Goal: Information Seeking & Learning: Check status

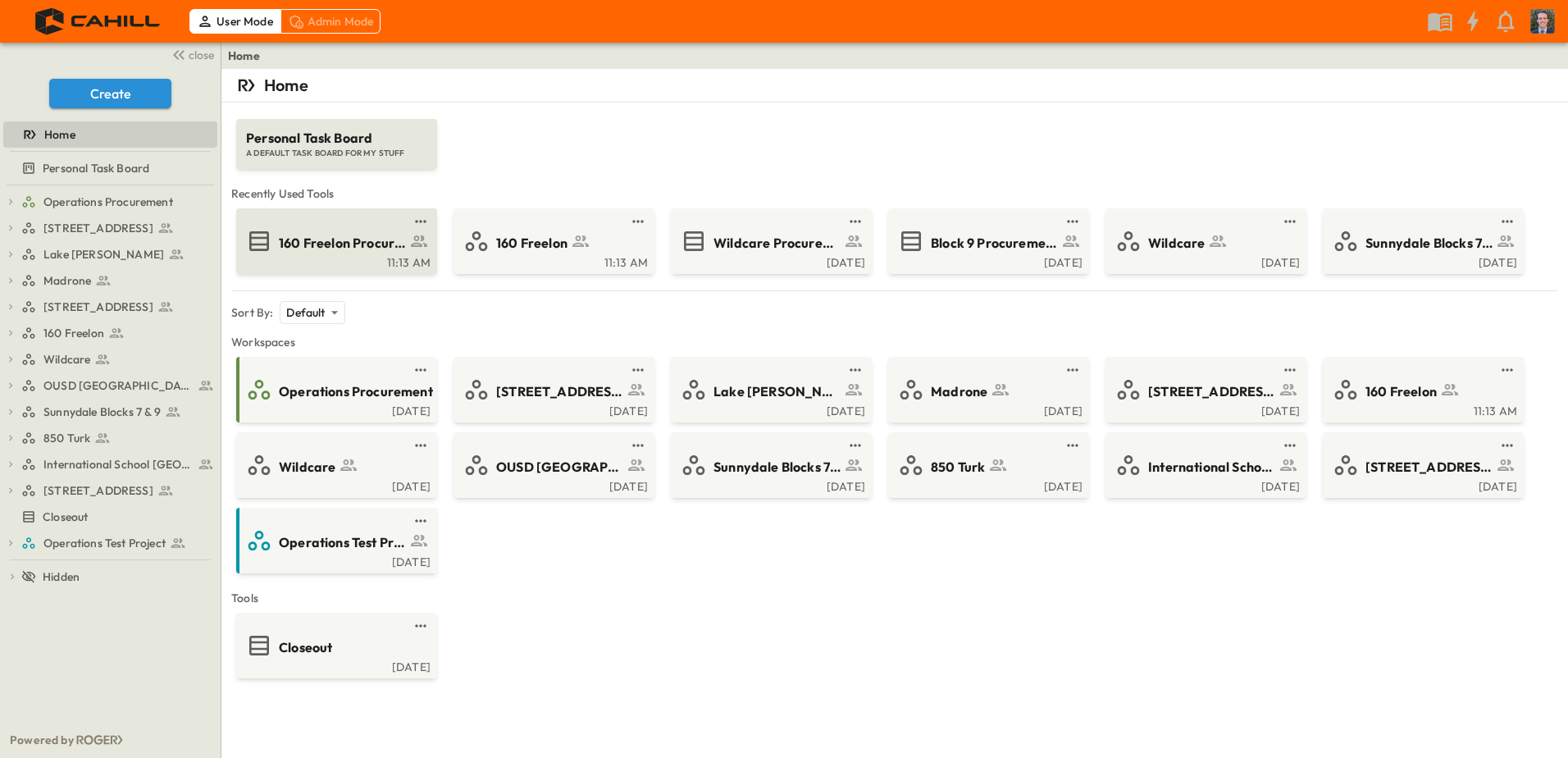
click at [350, 245] on span "160 Freelon Procurement Log" at bounding box center [342, 243] width 127 height 19
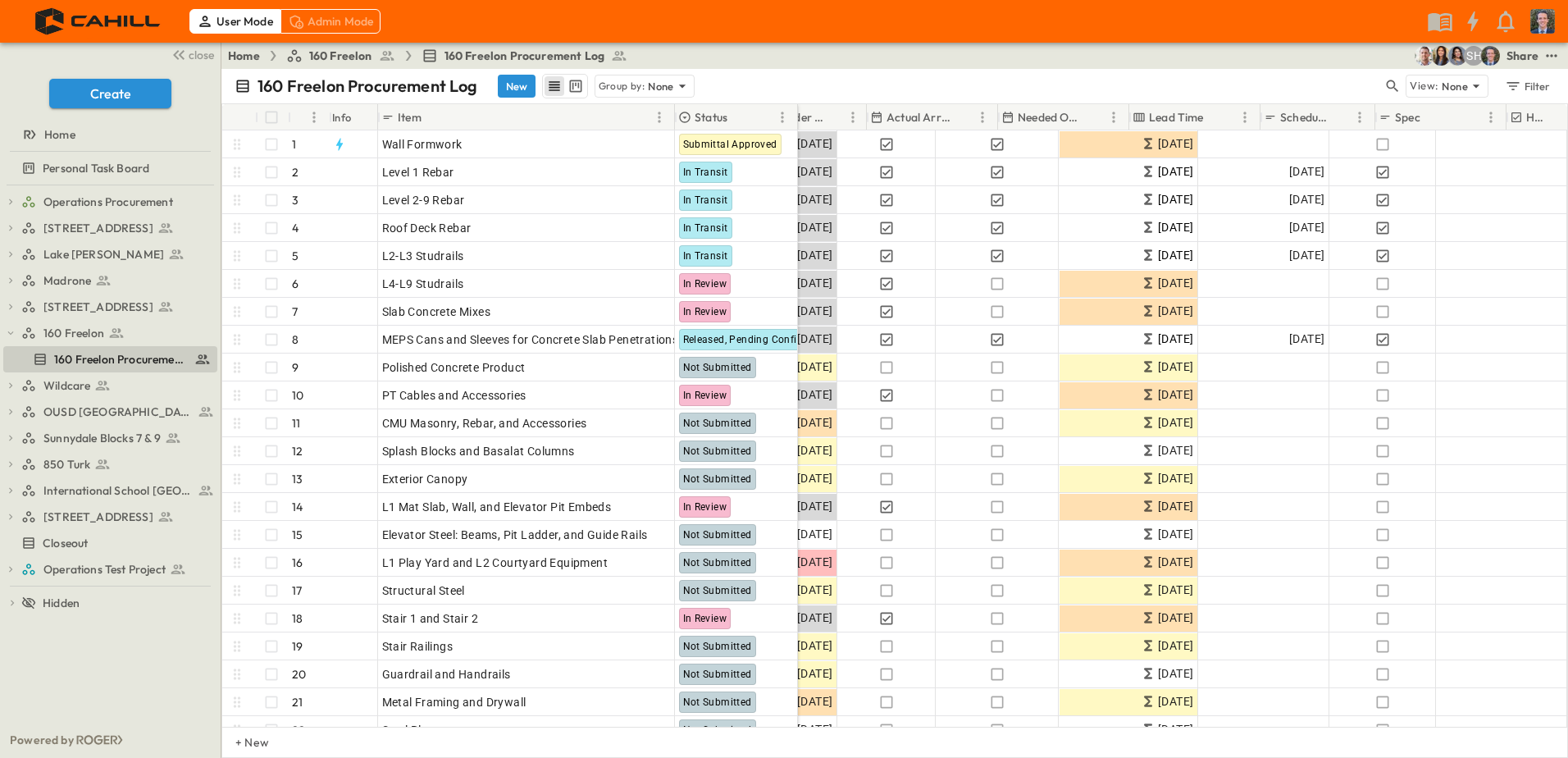
scroll to position [0, 982]
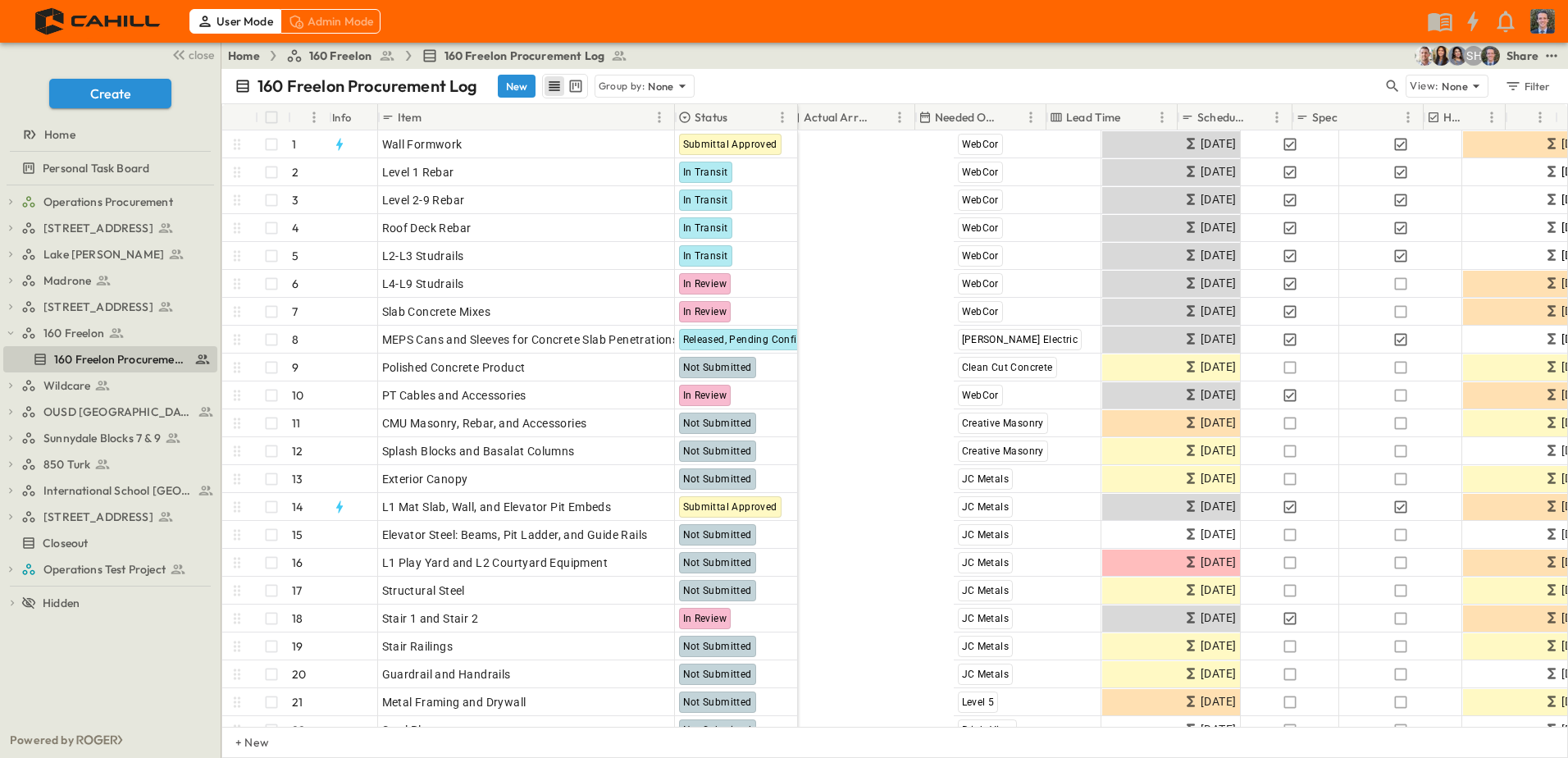
scroll to position [0, 1055]
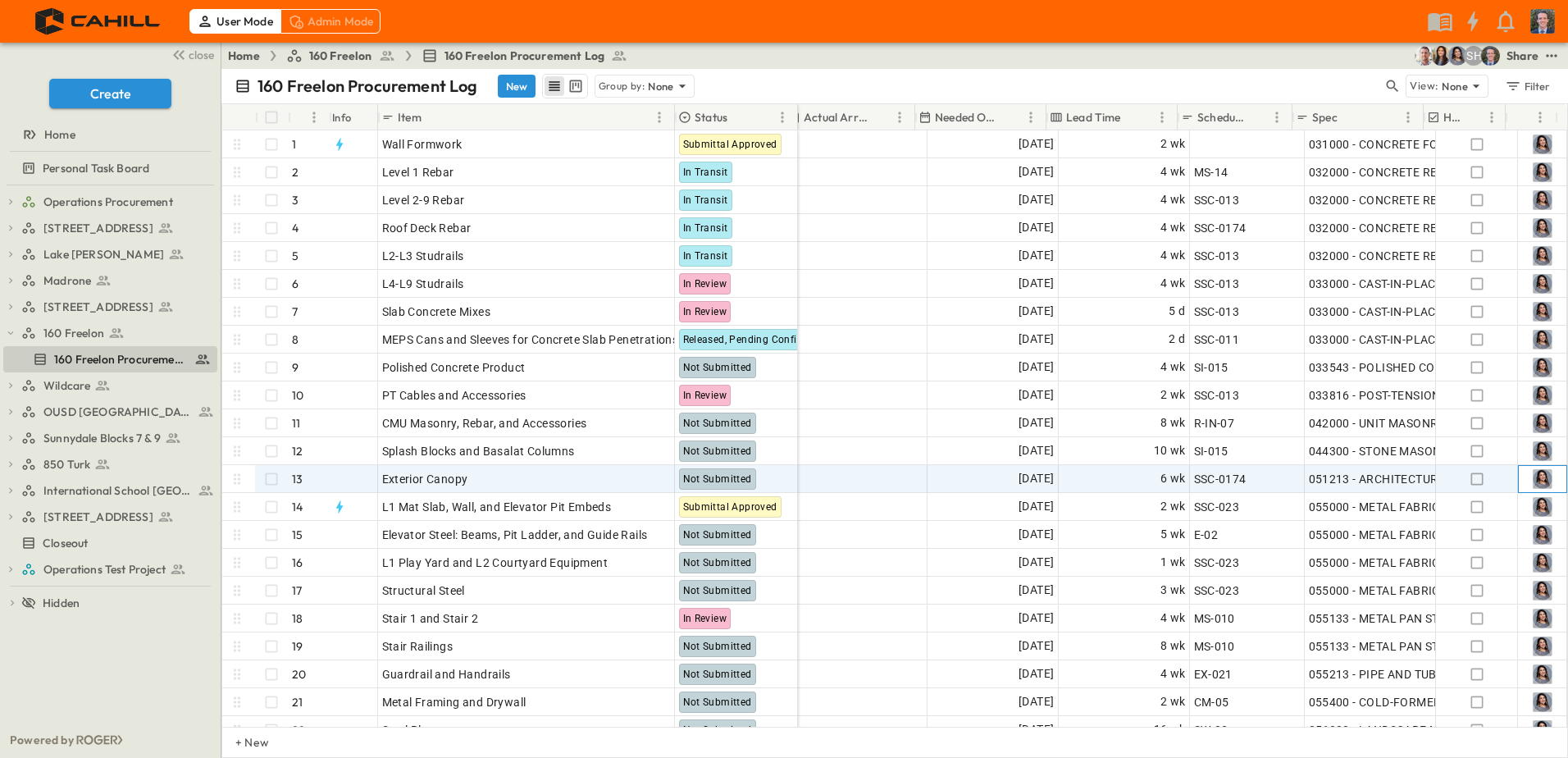
click at [1533, 475] on img at bounding box center [1542, 478] width 20 height 20
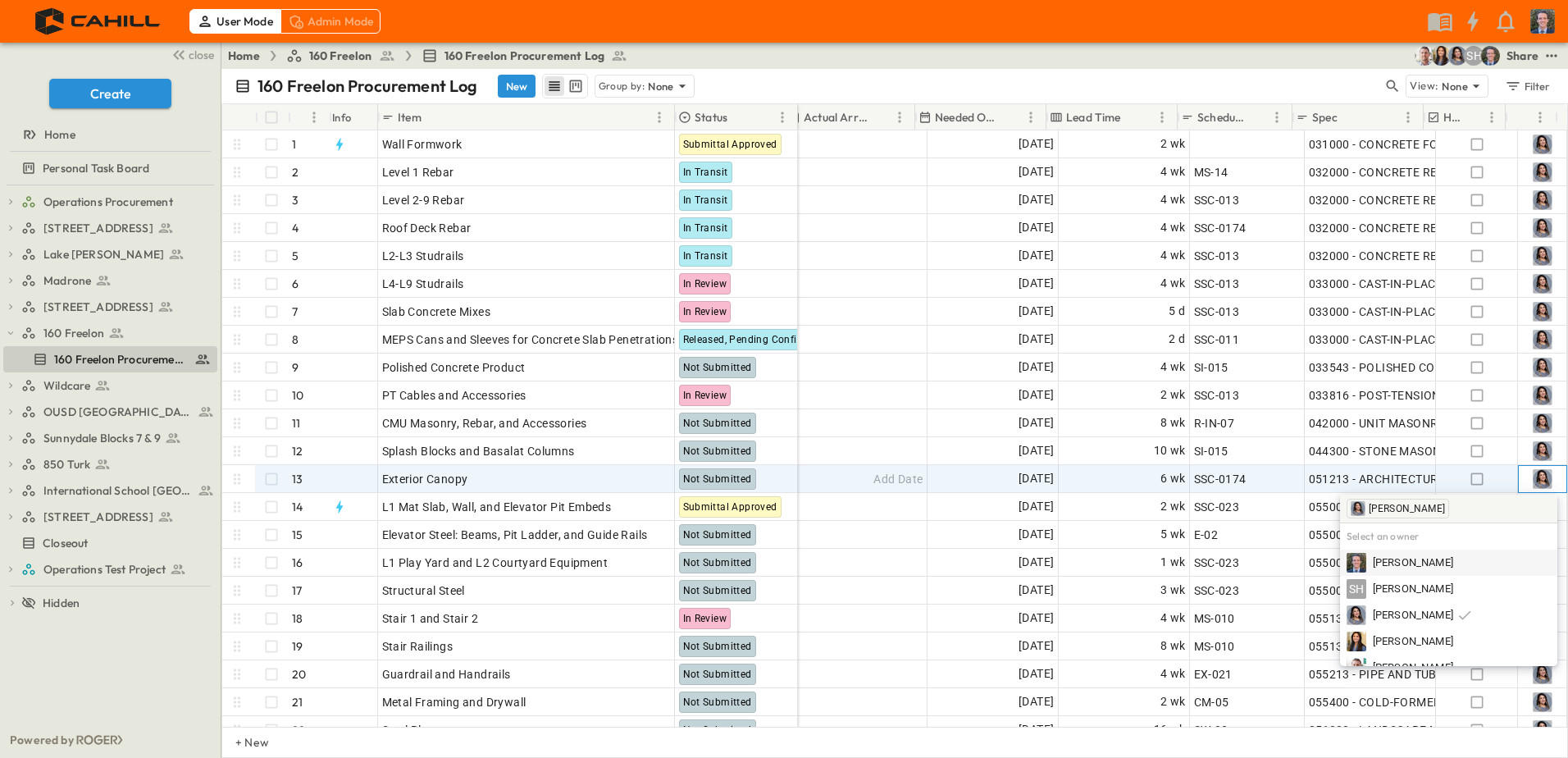
click at [1533, 475] on img at bounding box center [1542, 478] width 20 height 20
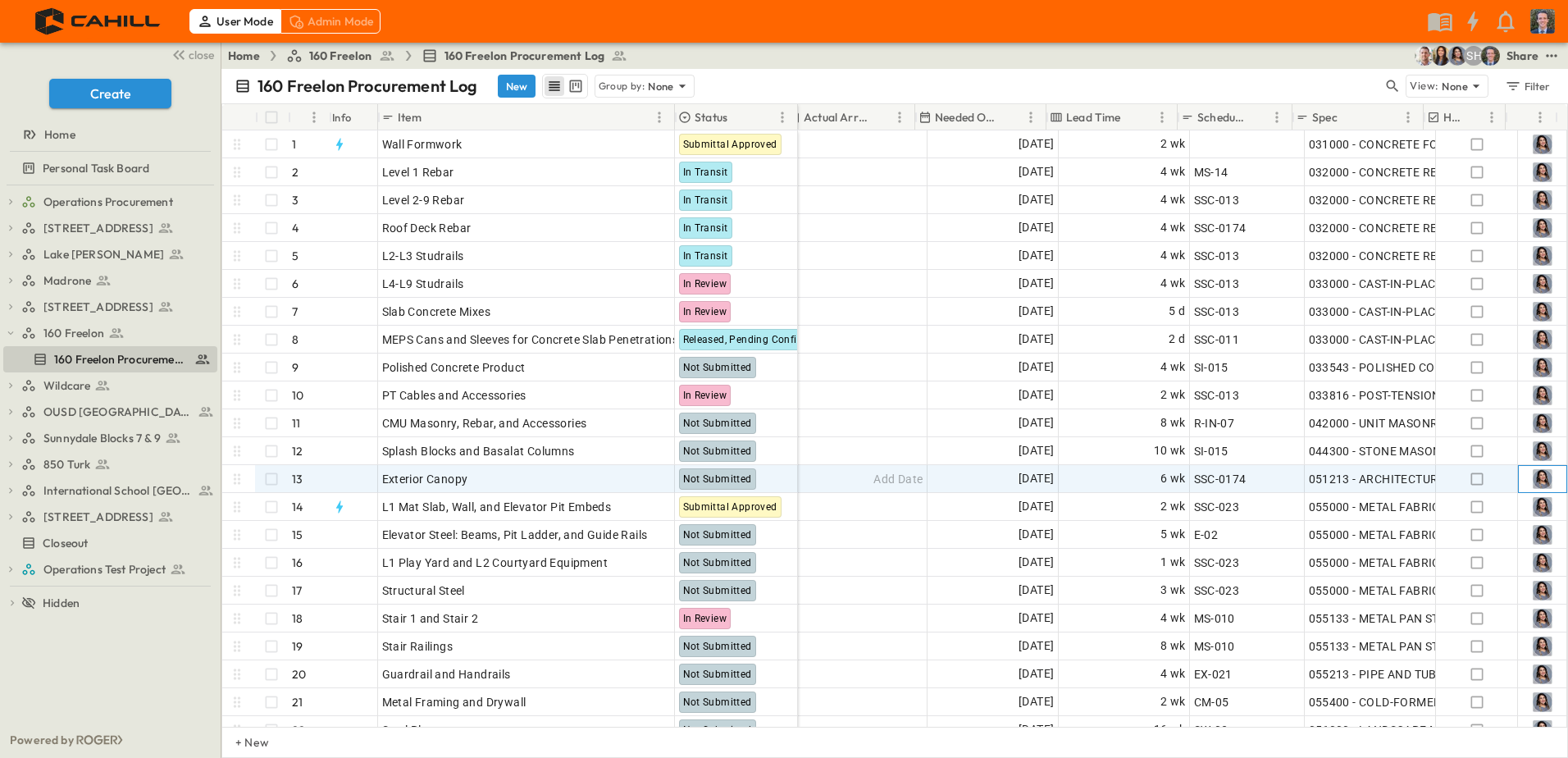
click at [1533, 475] on img at bounding box center [1542, 478] width 20 height 20
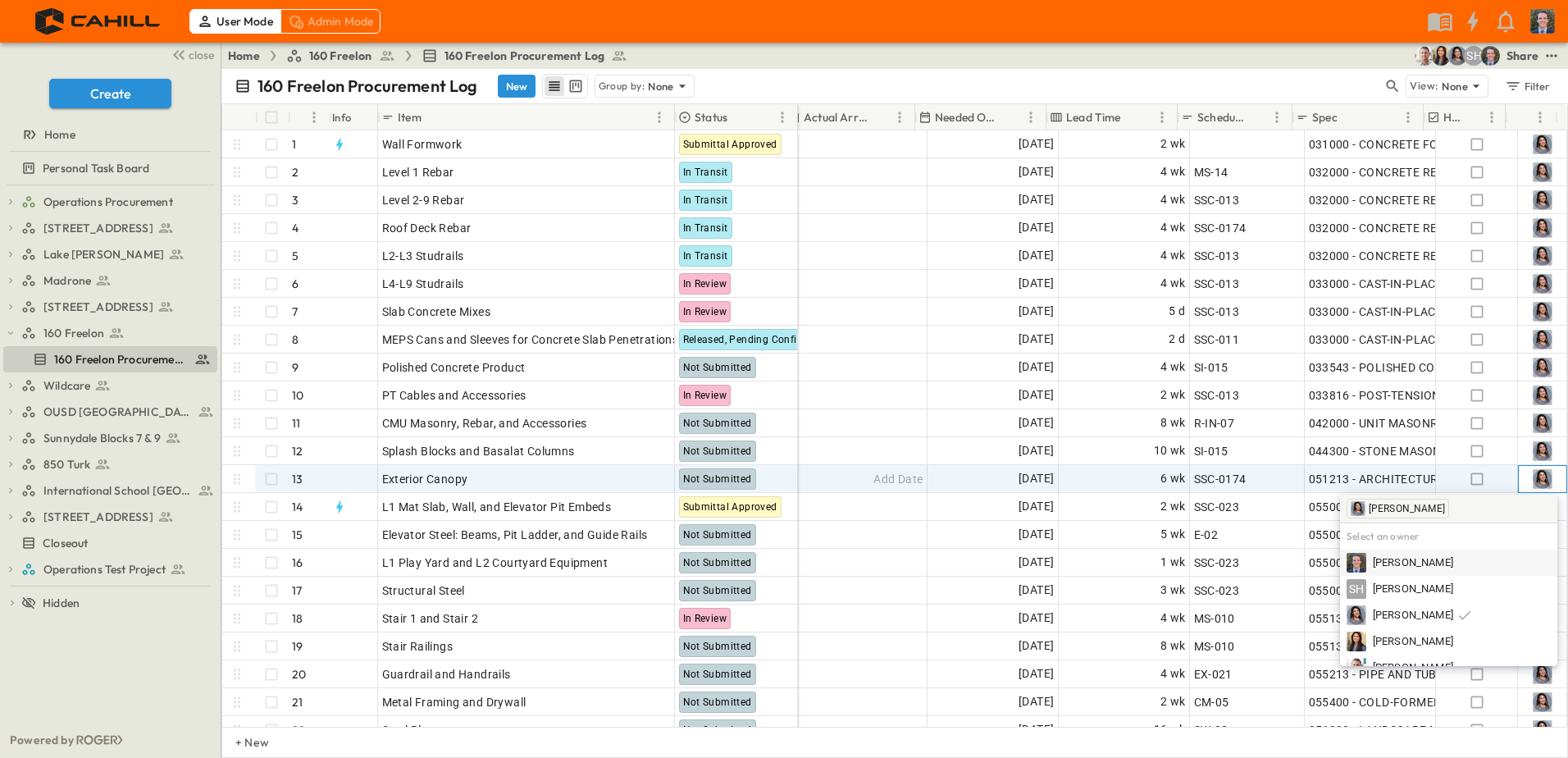
click at [1533, 479] on img at bounding box center [1542, 478] width 20 height 20
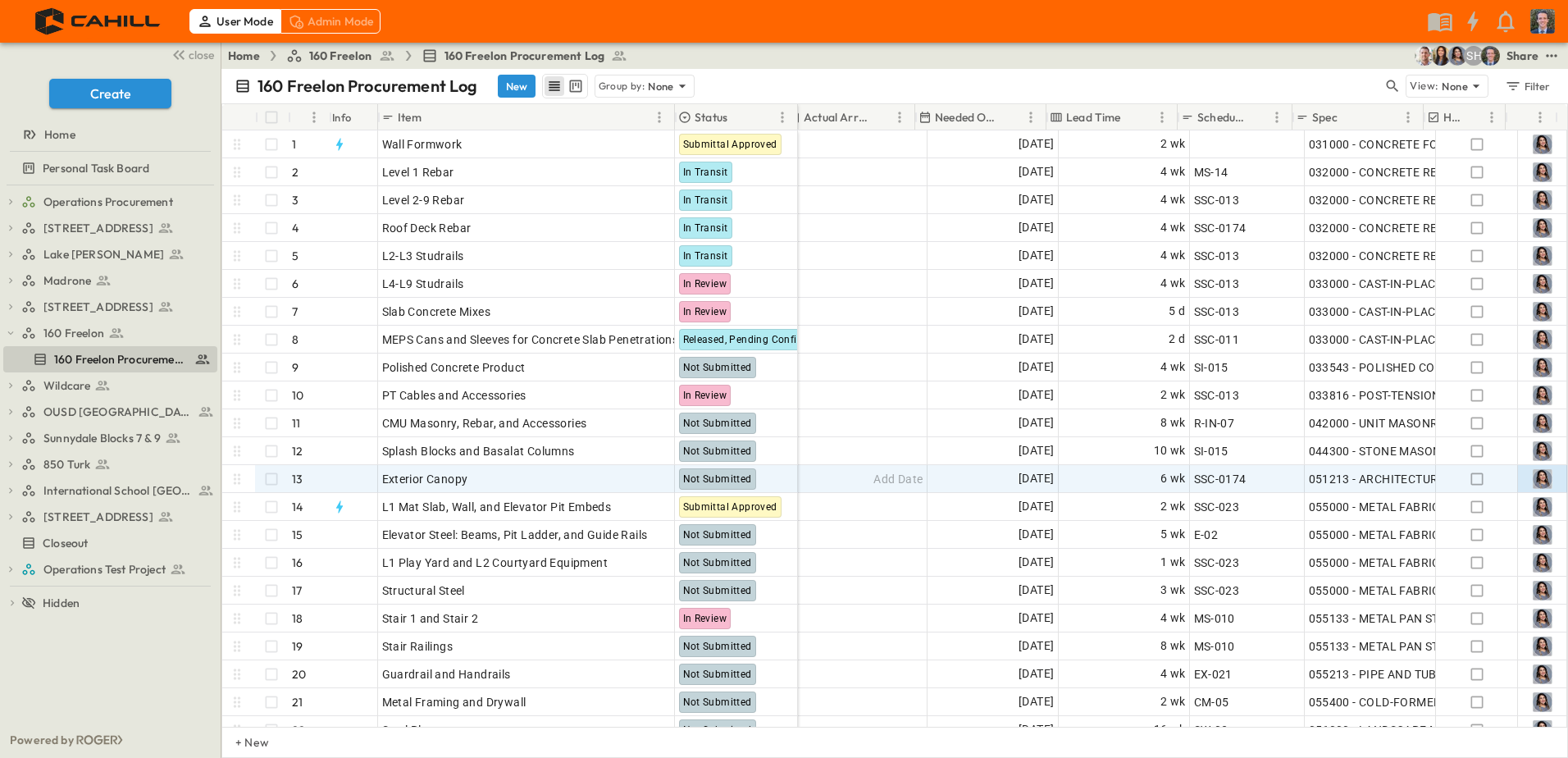
click at [1461, 54] on img "Fabiola Canchola (fcanchola@cahill-sf.com)" at bounding box center [1457, 55] width 20 height 20
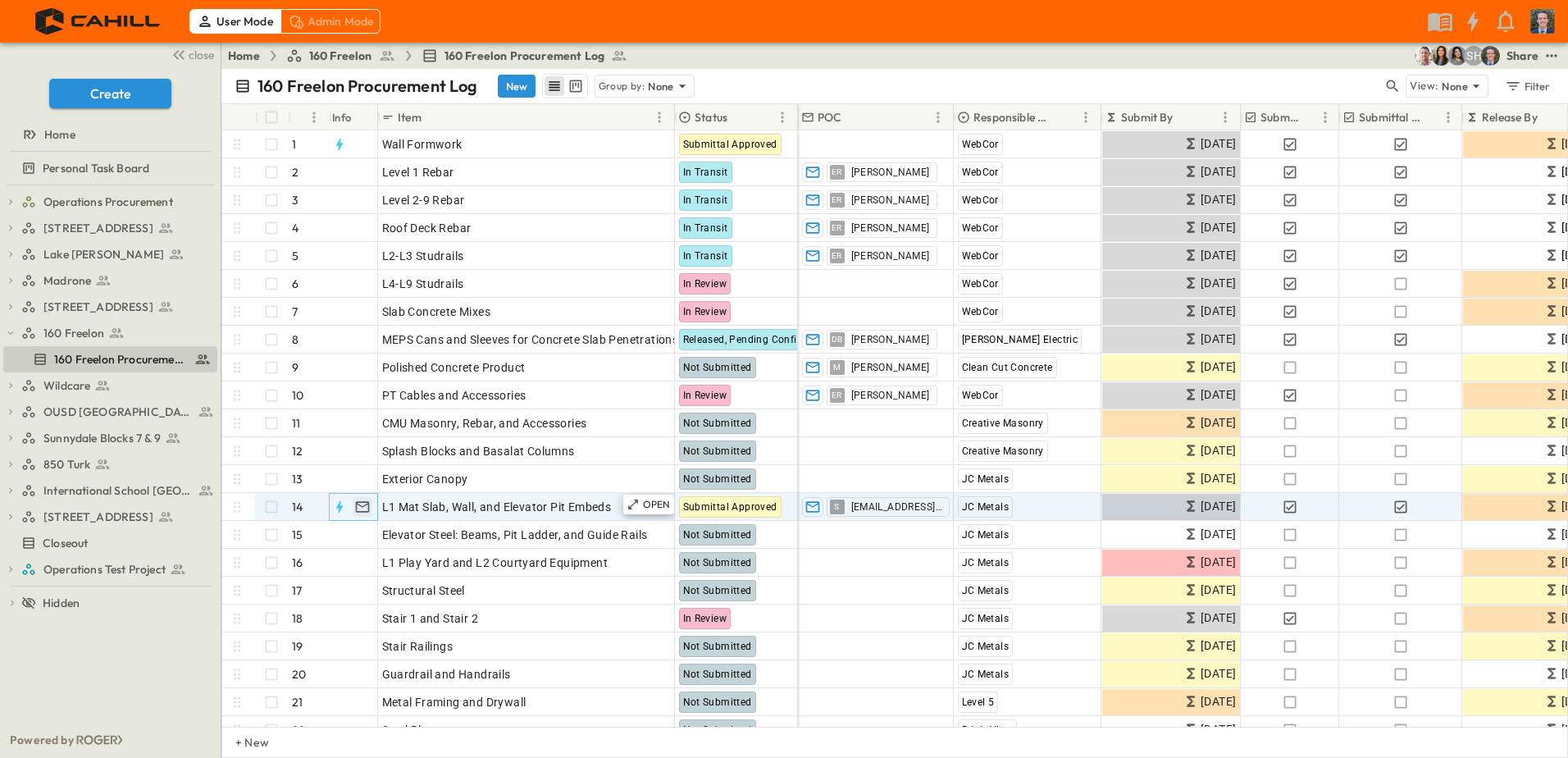
click at [366, 502] on icon "button" at bounding box center [362, 506] width 14 height 11
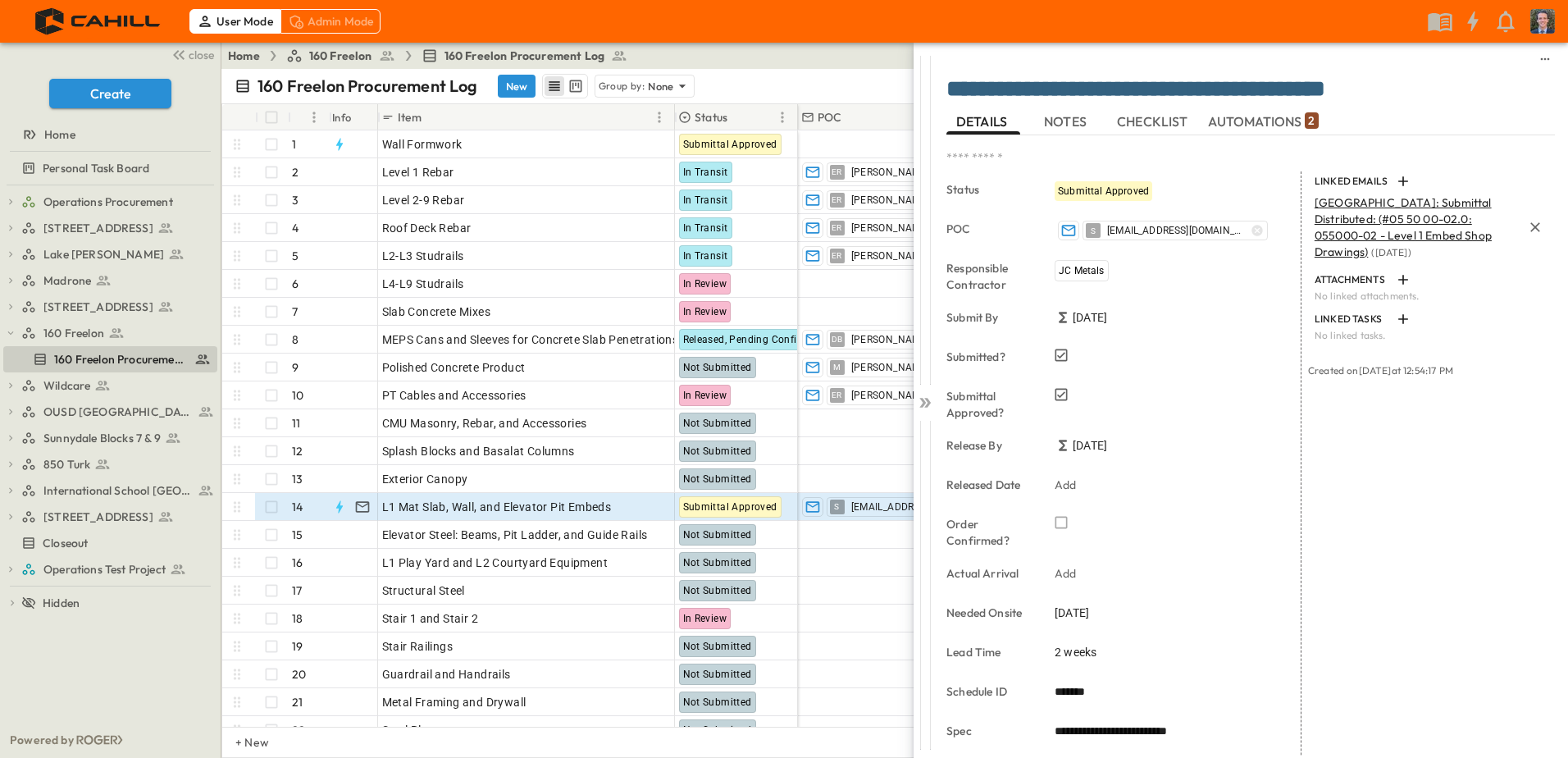
click at [1382, 206] on span "160 FREELON STREET: Submittal Distributed: (#05 50 00-02.0: 055000-02 - Level 1…" at bounding box center [1404, 226] width 178 height 64
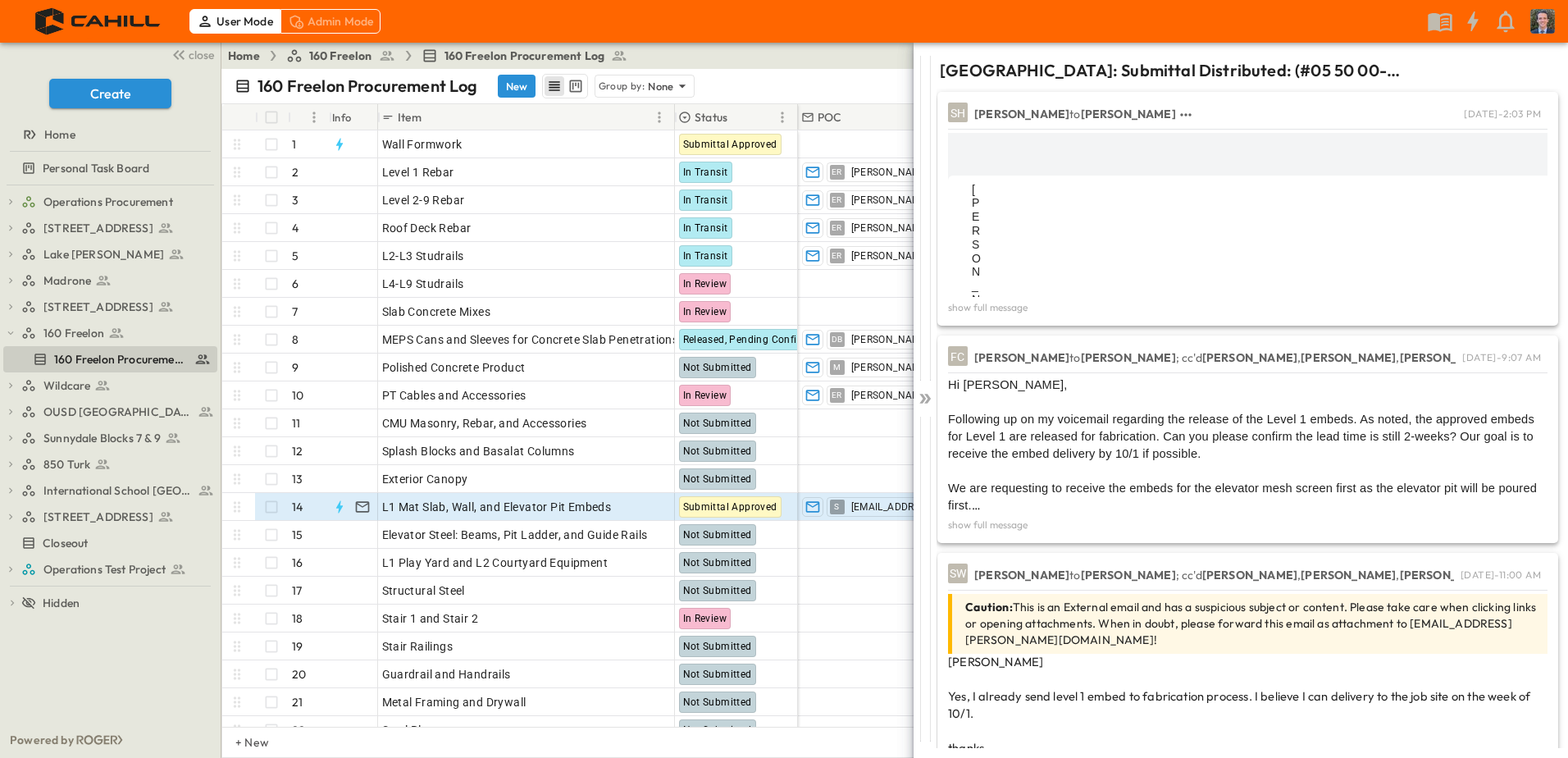
click at [937, 404] on div "SH Steven to Fabiola Fri, Sep 12, 2025 - 2:03 PM Steven Habon closed and distri…" at bounding box center [1252, 457] width 631 height 737
click at [922, 405] on icon at bounding box center [924, 398] width 16 height 16
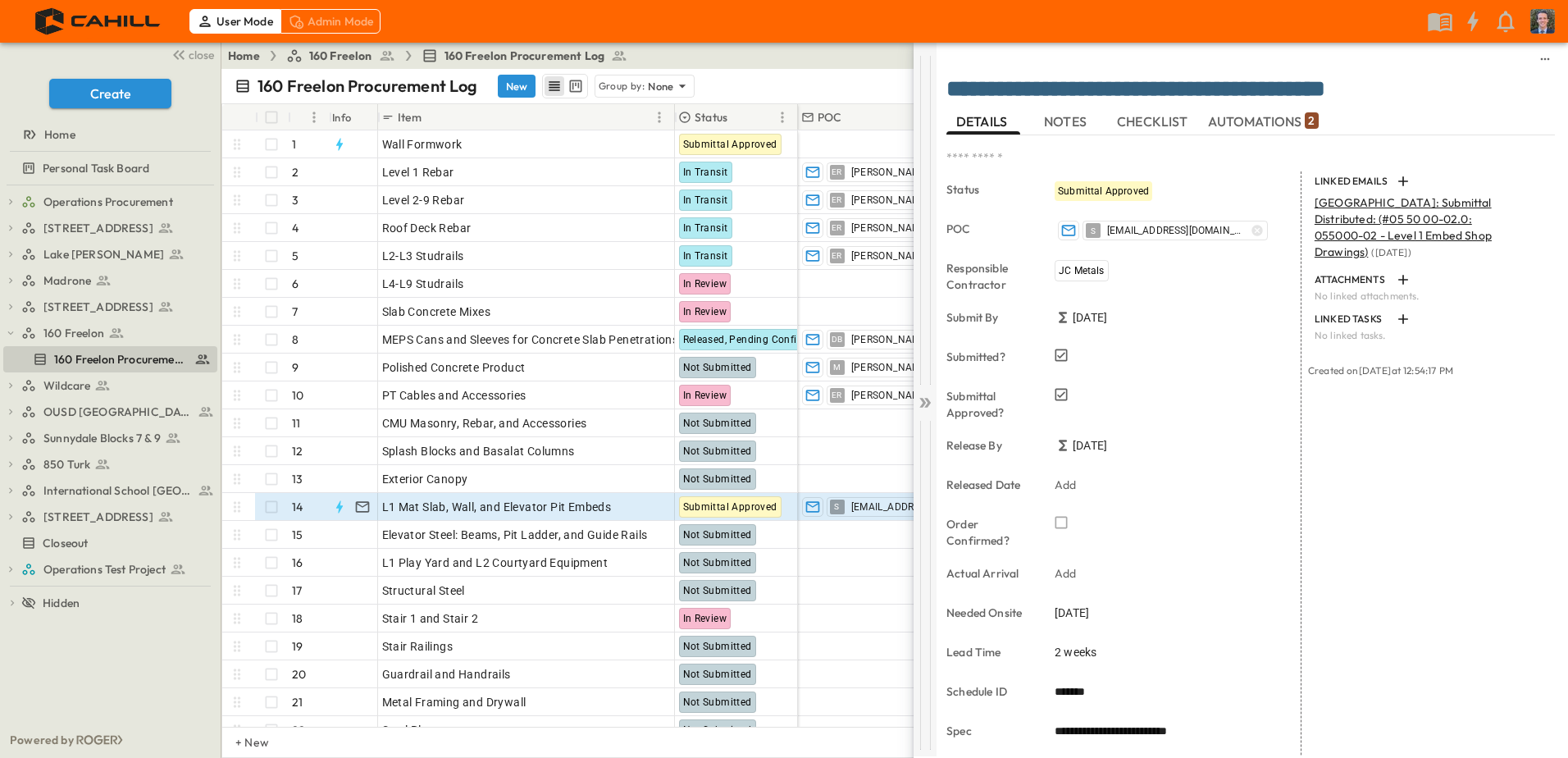
click at [926, 399] on icon at bounding box center [927, 403] width 7 height 10
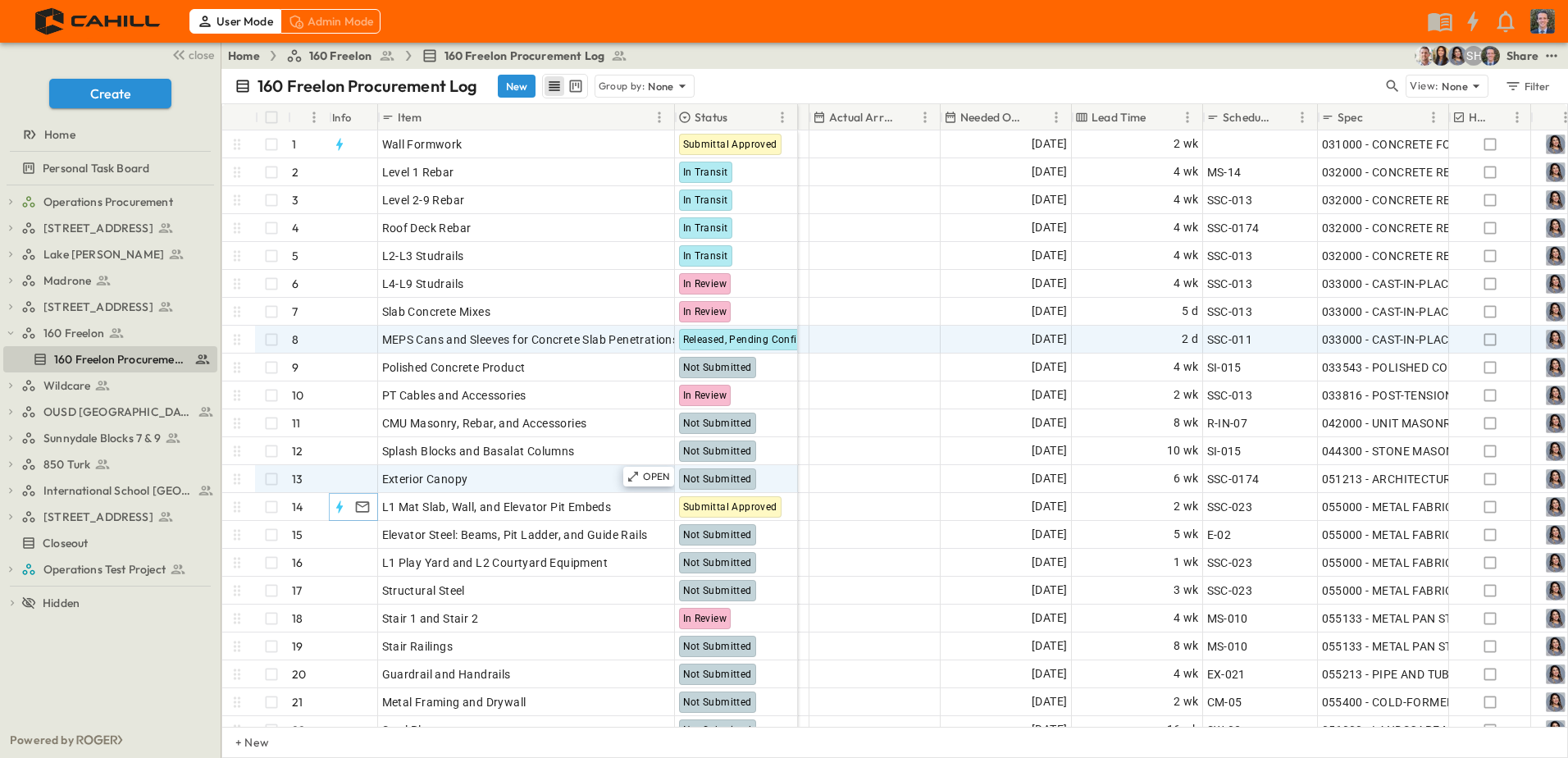
scroll to position [0, 1055]
